Goal: Transaction & Acquisition: Purchase product/service

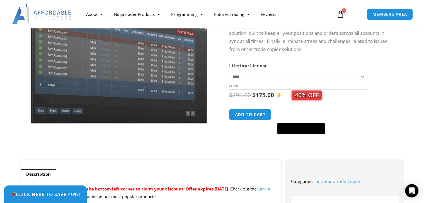
scroll to position [84, 0]
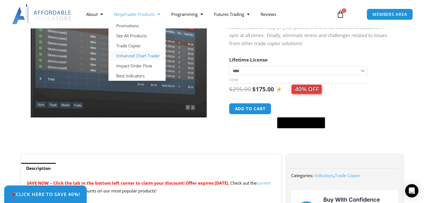
click at [130, 56] on link "Enhanced Chart Trader" at bounding box center [136, 56] width 57 height 10
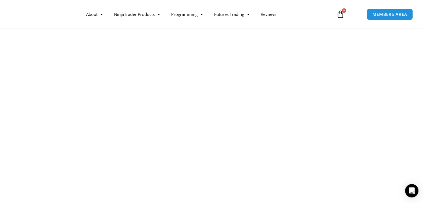
scroll to position [84, 0]
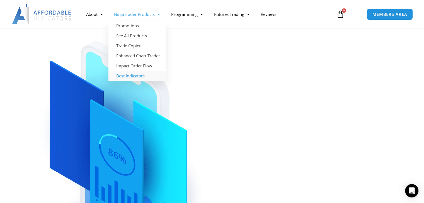
click at [132, 75] on link "Best Indicators" at bounding box center [136, 76] width 57 height 10
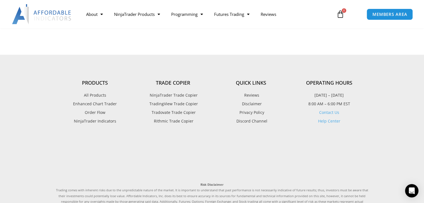
scroll to position [1320, 0]
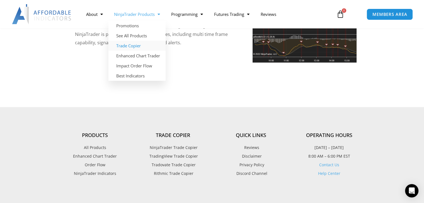
click at [132, 47] on link "Trade Copier" at bounding box center [136, 46] width 57 height 10
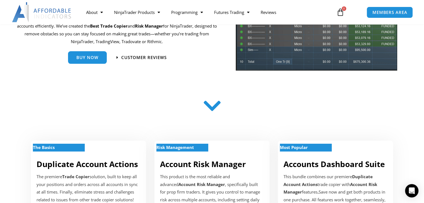
scroll to position [111, 0]
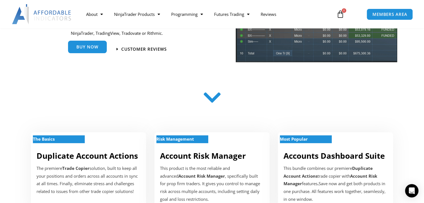
click at [81, 50] on link "Buy Now" at bounding box center [87, 47] width 39 height 13
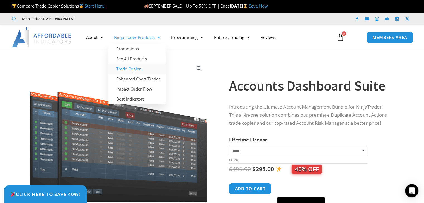
click at [135, 69] on link "Trade Copier" at bounding box center [136, 69] width 57 height 10
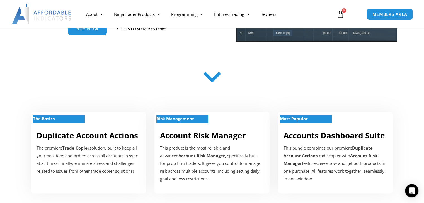
scroll to position [48, 0]
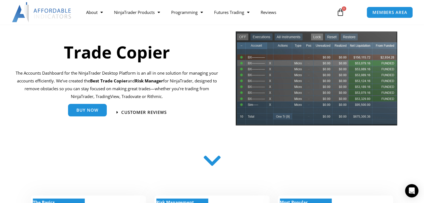
click at [92, 114] on link "Buy Now" at bounding box center [87, 110] width 39 height 13
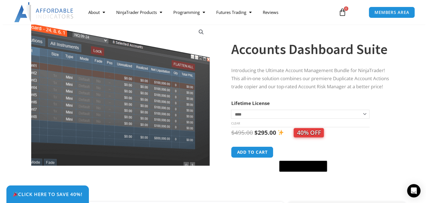
scroll to position [28, 0]
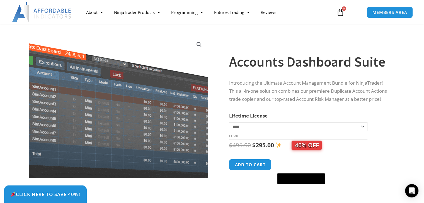
scroll to position [28, 0]
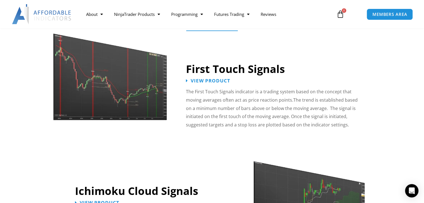
scroll to position [847, 0]
